Goal: Transaction & Acquisition: Purchase product/service

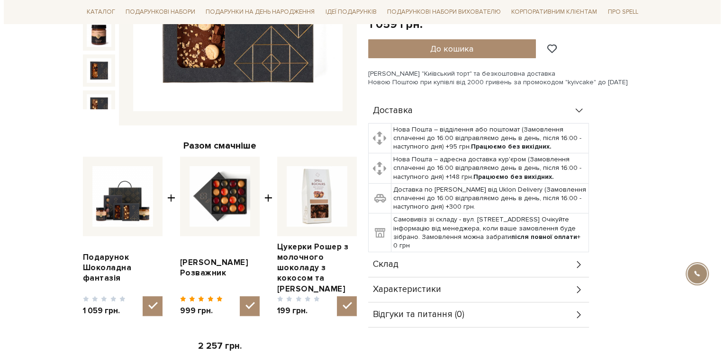
scroll to position [47, 0]
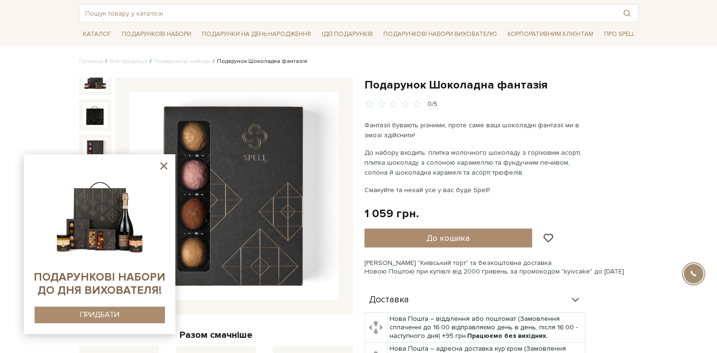
click at [93, 146] on img at bounding box center [95, 151] width 25 height 25
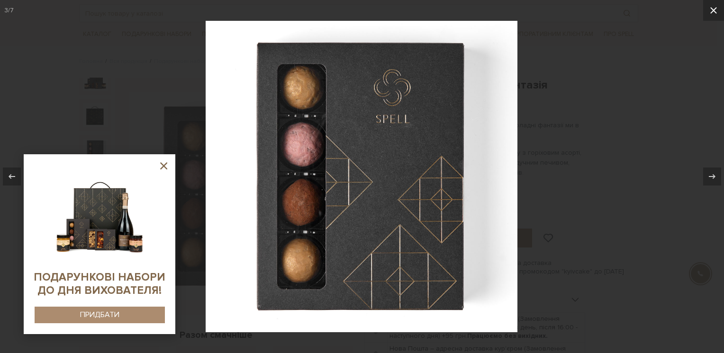
click at [713, 10] on icon at bounding box center [713, 10] width 11 height 11
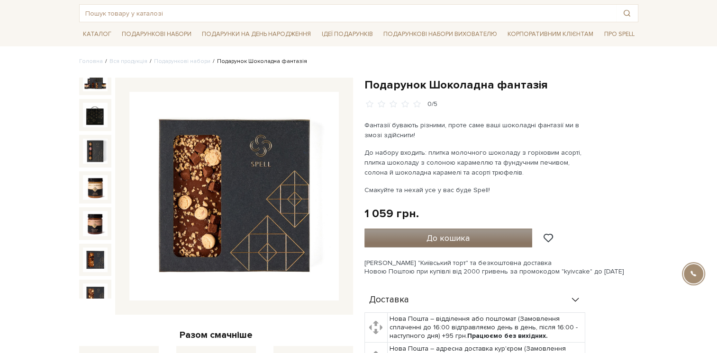
click at [472, 235] on button "До кошика" at bounding box center [448, 238] width 168 height 19
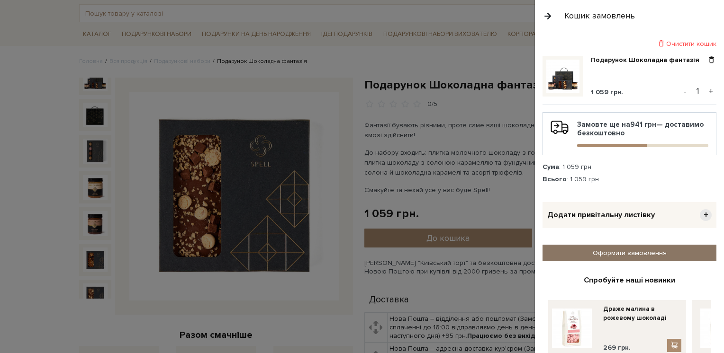
click at [624, 254] on link "Оформити замовлення" at bounding box center [630, 253] width 174 height 17
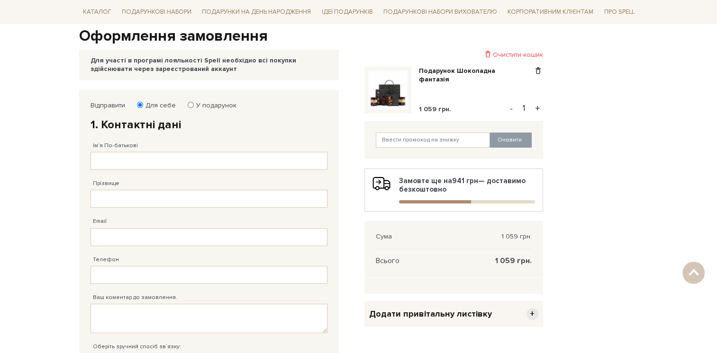
scroll to position [47, 0]
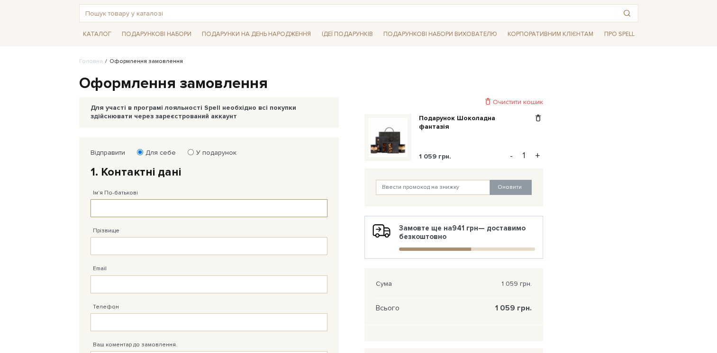
click at [133, 205] on input "Ім'я По-батькові" at bounding box center [208, 208] width 237 height 18
type input "Анна"
type input "Жмур"
type input "anna-zhmur@ukr.net"
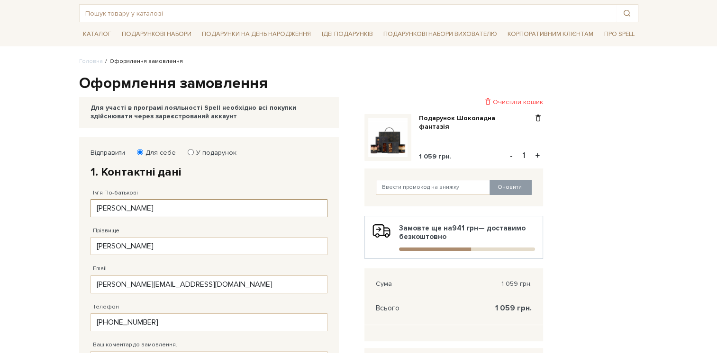
type input "38 (097) 434 50 10"
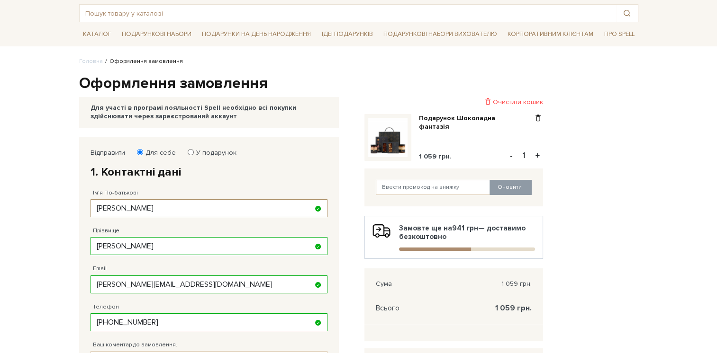
click at [136, 208] on input "Анна" at bounding box center [208, 208] width 237 height 18
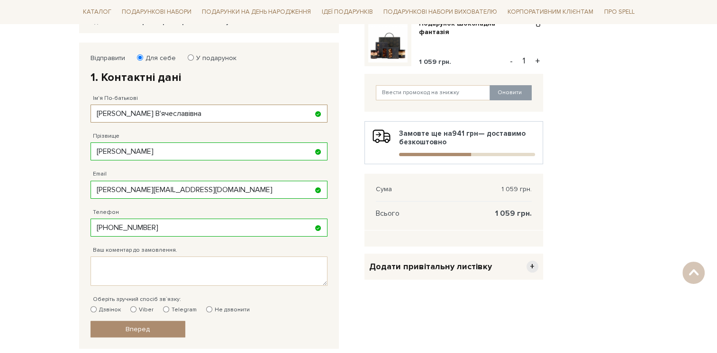
type input "Анна В'ячеславівна"
click at [180, 310] on label "Telegram" at bounding box center [180, 310] width 34 height 9
click at [169, 310] on input "Telegram" at bounding box center [166, 310] width 6 height 6
radio input "true"
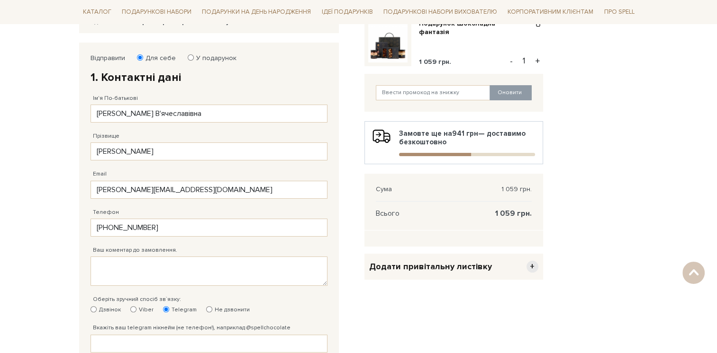
scroll to position [237, 0]
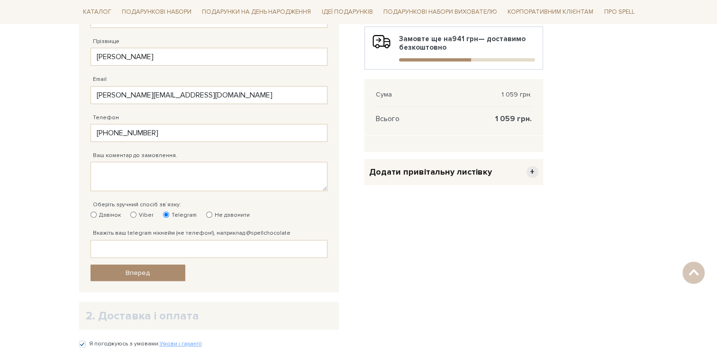
click at [229, 213] on label "Не дзвонити" at bounding box center [228, 215] width 44 height 9
click at [212, 213] on input "Не дзвонити" at bounding box center [209, 215] width 6 height 6
radio input "true"
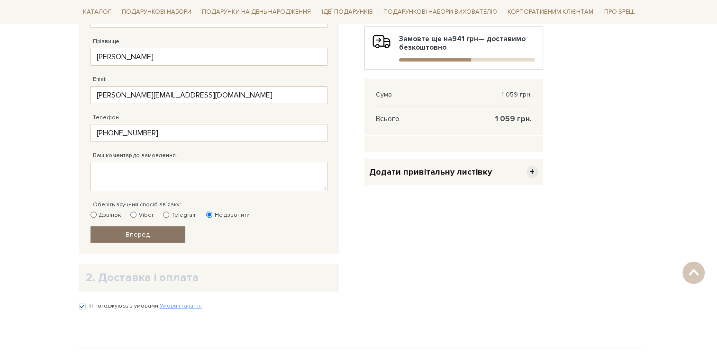
click at [149, 232] on span "Вперед" at bounding box center [138, 235] width 24 height 8
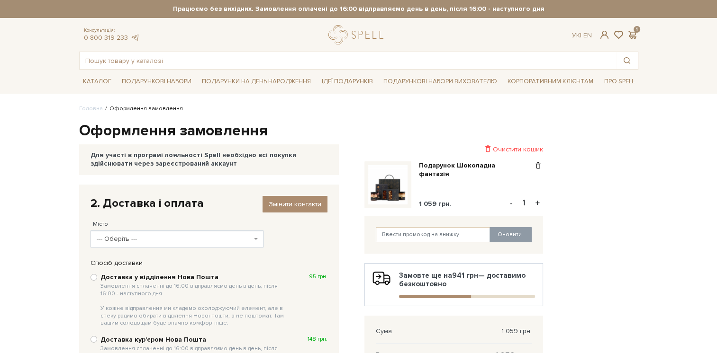
click at [248, 243] on span "--- Оберіть ---" at bounding box center [174, 239] width 155 height 9
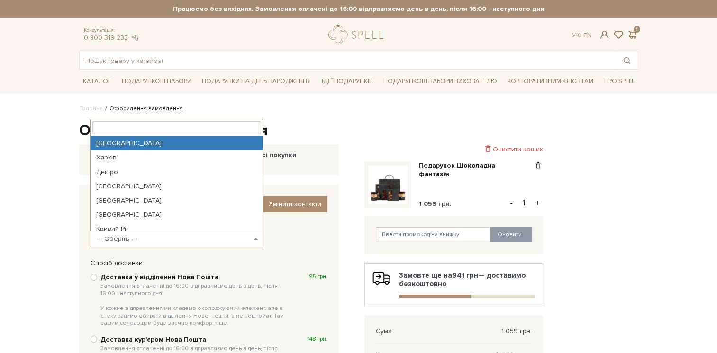
click at [40, 234] on body "Подарункові набори SALE Корпоративним клієнтам Доставка і оплата Консультація: …" at bounding box center [358, 334] width 717 height 669
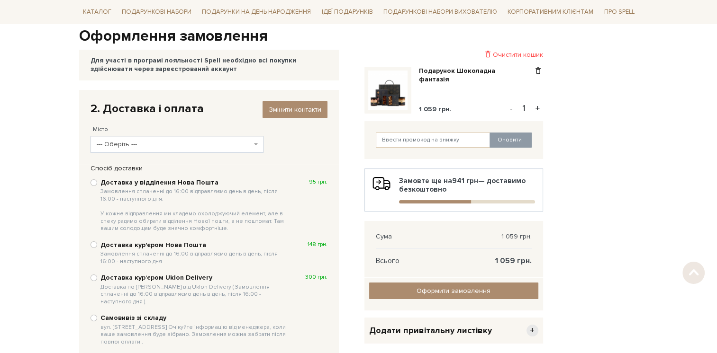
scroll to position [142, 0]
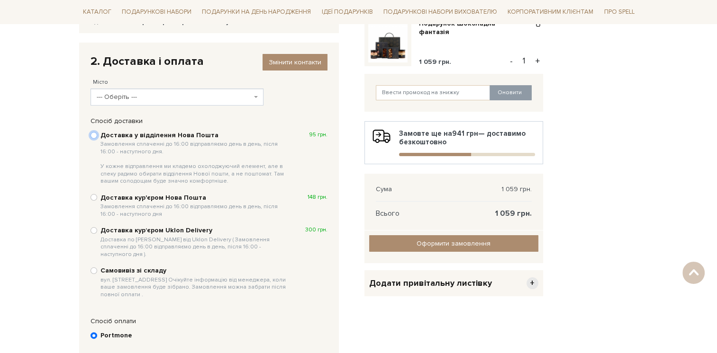
click at [93, 135] on input "Доставка у відділення Нова Пошта Замовлення сплаченні до 16:00 відправляємо ден…" at bounding box center [93, 135] width 7 height 7
radio input "true"
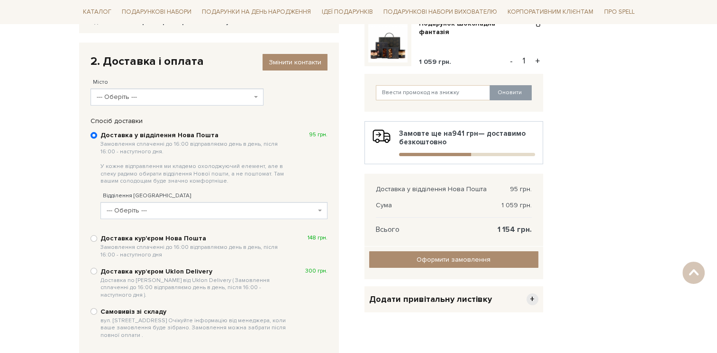
scroll to position [190, 0]
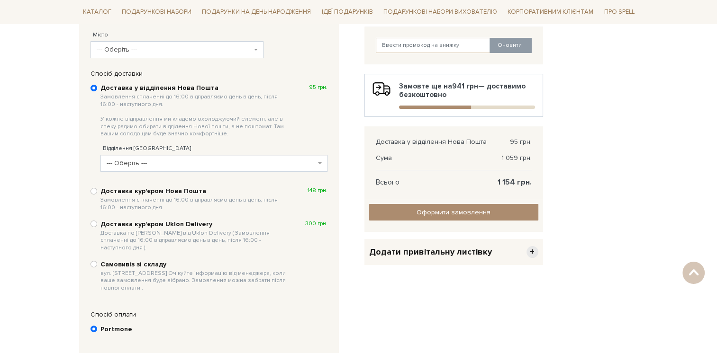
click at [315, 164] on span "--- Оберіть ---" at bounding box center [213, 163] width 227 height 17
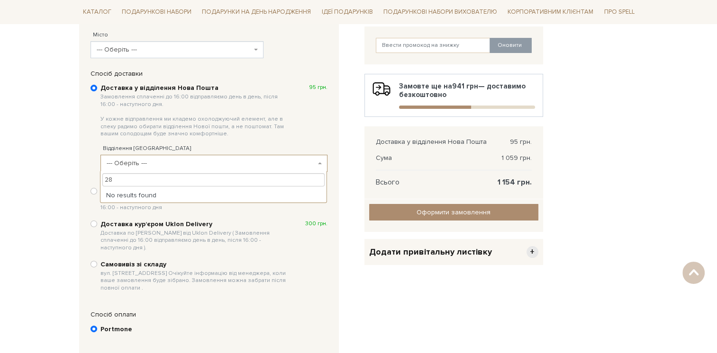
type input "2"
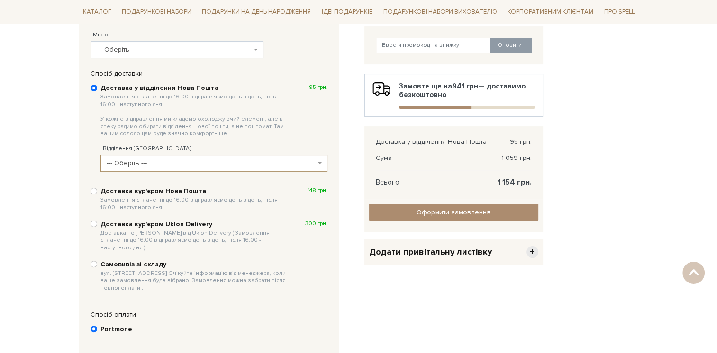
click at [59, 202] on body "Подарункові набори SALE Корпоративним клієнтам Доставка і оплата Консультація: …" at bounding box center [358, 165] width 717 height 710
click at [93, 261] on input "Самовивіз зі складу вул. Велика Кільцева, 4-А. Очікуйте інформацію від менеджер…" at bounding box center [93, 264] width 7 height 7
radio input "true"
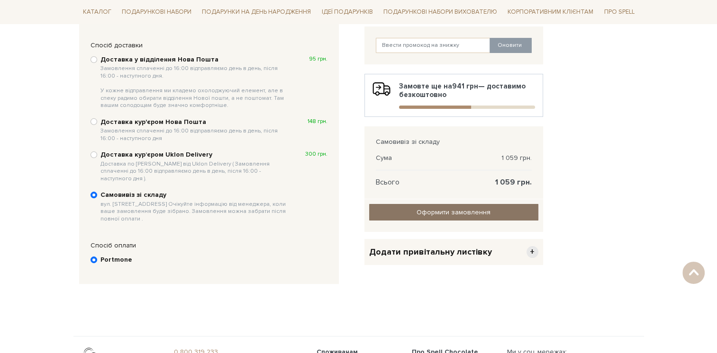
click at [473, 212] on input "Оформити замовлення" at bounding box center [453, 212] width 169 height 17
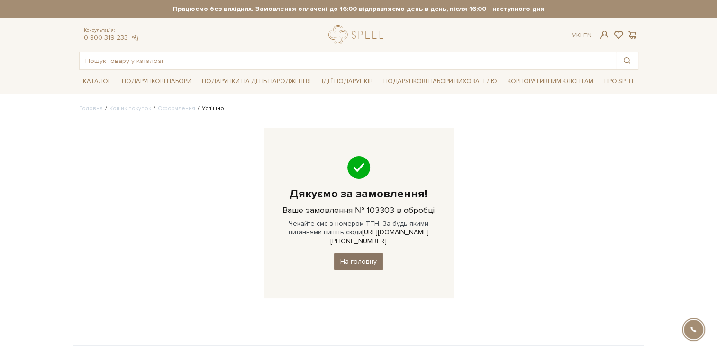
click at [372, 255] on link "На головну" at bounding box center [358, 261] width 49 height 17
